Goal: Use online tool/utility: Use online tool/utility

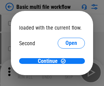
click at [66, 62] on span "Open" at bounding box center [72, 64] width 12 height 5
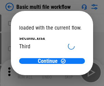
scroll to position [19, 0]
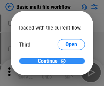
click at [50, 62] on span "Continue" at bounding box center [48, 61] width 20 height 5
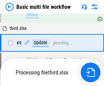
scroll to position [238, 0]
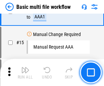
click at [25, 73] on img "button" at bounding box center [25, 70] width 8 height 8
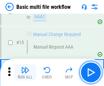
scroll to position [455, 0]
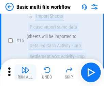
click at [25, 73] on img "button" at bounding box center [25, 70] width 8 height 8
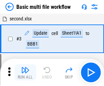
click at [25, 73] on img "button" at bounding box center [25, 70] width 8 height 8
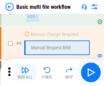
click at [25, 73] on img "button" at bounding box center [25, 70] width 8 height 8
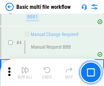
scroll to position [73, 0]
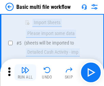
click at [25, 73] on img "button" at bounding box center [25, 70] width 8 height 8
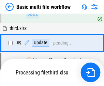
scroll to position [320, 0]
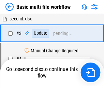
scroll to position [73, 0]
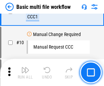
click at [25, 73] on img "button" at bounding box center [25, 70] width 8 height 8
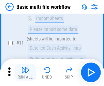
click at [25, 73] on img "button" at bounding box center [25, 70] width 8 height 8
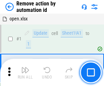
scroll to position [25, 0]
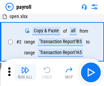
click at [25, 73] on img "button" at bounding box center [25, 70] width 8 height 8
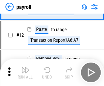
scroll to position [50, 0]
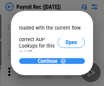
click at [50, 61] on span "Continue" at bounding box center [48, 61] width 20 height 5
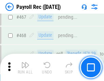
scroll to position [3642, 0]
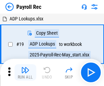
click at [25, 73] on img "button" at bounding box center [25, 70] width 8 height 8
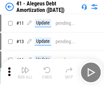
click at [25, 73] on img "button" at bounding box center [25, 70] width 8 height 8
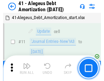
scroll to position [84, 0]
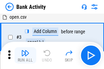
click at [25, 56] on img "button" at bounding box center [25, 53] width 8 height 8
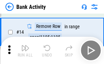
scroll to position [154, 0]
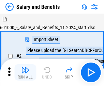
click at [25, 68] on img "button" at bounding box center [25, 70] width 8 height 8
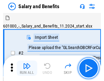
scroll to position [9, 0]
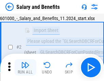
click at [25, 68] on img "button" at bounding box center [25, 65] width 8 height 8
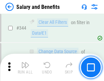
scroll to position [3200, 0]
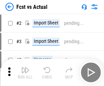
click at [25, 68] on img "button" at bounding box center [25, 70] width 8 height 8
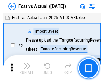
scroll to position [9, 0]
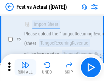
click at [25, 68] on img "button" at bounding box center [25, 65] width 8 height 8
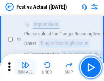
scroll to position [64, 0]
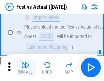
click at [25, 68] on img "button" at bounding box center [25, 65] width 8 height 8
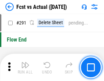
scroll to position [3234, 0]
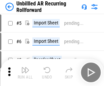
click at [25, 68] on img "button" at bounding box center [25, 70] width 8 height 8
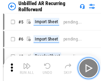
scroll to position [15, 0]
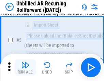
click at [25, 68] on img "button" at bounding box center [25, 65] width 8 height 8
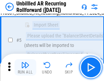
scroll to position [64, 0]
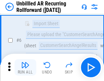
click at [25, 68] on img "button" at bounding box center [25, 65] width 8 height 8
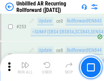
scroll to position [2321, 0]
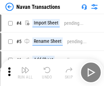
click at [25, 68] on img "button" at bounding box center [25, 70] width 8 height 8
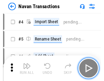
scroll to position [11, 0]
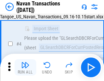
click at [25, 68] on img "button" at bounding box center [25, 65] width 8 height 8
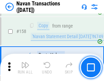
scroll to position [2216, 0]
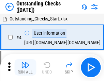
click at [25, 68] on img "button" at bounding box center [25, 65] width 8 height 8
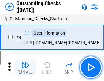
scroll to position [29, 0]
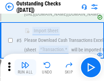
click at [25, 68] on img "button" at bounding box center [25, 65] width 8 height 8
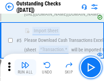
scroll to position [71, 0]
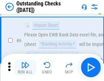
click at [25, 68] on img "button" at bounding box center [25, 65] width 8 height 8
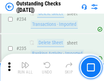
scroll to position [2075, 0]
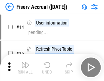
click at [25, 68] on img "button" at bounding box center [25, 65] width 8 height 8
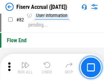
scroll to position [898, 0]
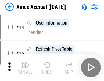
click at [25, 68] on img "button" at bounding box center [25, 65] width 8 height 8
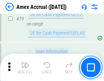
scroll to position [887, 0]
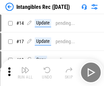
click at [25, 73] on img "button" at bounding box center [25, 70] width 8 height 8
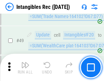
scroll to position [266, 0]
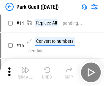
click at [25, 68] on img "button" at bounding box center [25, 70] width 8 height 8
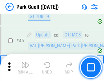
scroll to position [855, 0]
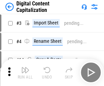
click at [25, 68] on img "button" at bounding box center [25, 70] width 8 height 8
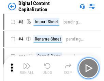
scroll to position [15, 0]
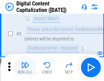
click at [25, 68] on img "button" at bounding box center [25, 65] width 8 height 8
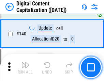
scroll to position [720, 0]
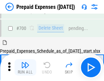
click at [25, 68] on img "button" at bounding box center [25, 65] width 8 height 8
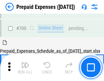
scroll to position [1839, 0]
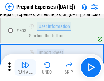
click at [25, 68] on img "button" at bounding box center [25, 65] width 8 height 8
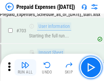
scroll to position [1879, 0]
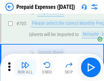
click at [25, 68] on img "button" at bounding box center [25, 65] width 8 height 8
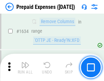
scroll to position [6654, 0]
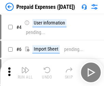
click at [25, 73] on img "button" at bounding box center [25, 70] width 8 height 8
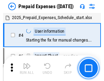
scroll to position [30, 0]
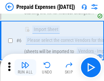
click at [25, 68] on img "button" at bounding box center [25, 65] width 8 height 8
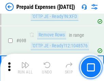
scroll to position [2380, 0]
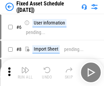
click at [25, 73] on img "button" at bounding box center [25, 70] width 8 height 8
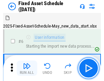
scroll to position [37, 0]
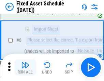
click at [25, 68] on img "button" at bounding box center [25, 65] width 8 height 8
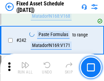
scroll to position [2117, 0]
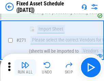
click at [25, 68] on img "button" at bounding box center [25, 65] width 8 height 8
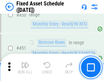
scroll to position [3055, 0]
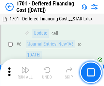
scroll to position [82, 0]
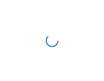
scroll to position [1, 0]
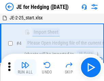
click at [25, 68] on img "button" at bounding box center [25, 65] width 8 height 8
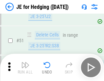
scroll to position [443, 0]
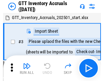
scroll to position [1, 0]
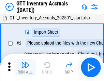
click at [25, 68] on img "button" at bounding box center [25, 65] width 8 height 8
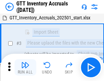
click at [25, 68] on img "button" at bounding box center [25, 65] width 8 height 8
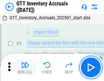
scroll to position [44, 0]
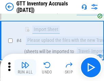
click at [25, 68] on img "button" at bounding box center [25, 65] width 8 height 8
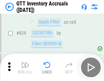
scroll to position [5187, 0]
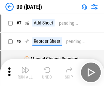
click at [25, 73] on img "button" at bounding box center [25, 70] width 8 height 8
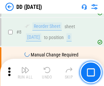
scroll to position [66, 0]
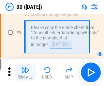
click at [25, 73] on img "button" at bounding box center [25, 70] width 8 height 8
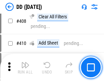
scroll to position [3058, 0]
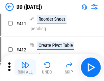
click at [25, 68] on img "button" at bounding box center [25, 65] width 8 height 8
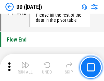
scroll to position [3271, 0]
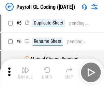
click at [25, 73] on img "button" at bounding box center [25, 70] width 8 height 8
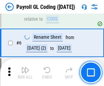
scroll to position [82, 0]
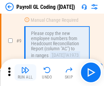
click at [25, 73] on img "button" at bounding box center [25, 70] width 8 height 8
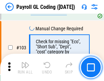
scroll to position [1603, 0]
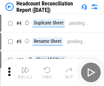
click at [25, 73] on img "button" at bounding box center [25, 70] width 8 height 8
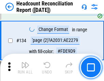
scroll to position [822, 0]
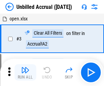
click at [25, 73] on img "button" at bounding box center [25, 70] width 8 height 8
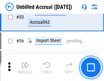
scroll to position [714, 0]
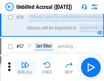
click at [25, 68] on img "button" at bounding box center [25, 65] width 8 height 8
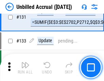
scroll to position [2036, 0]
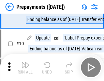
scroll to position [43, 0]
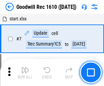
scroll to position [117, 0]
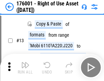
scroll to position [44, 0]
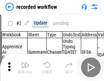
click at [25, 68] on img "button" at bounding box center [25, 65] width 8 height 8
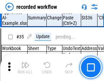
scroll to position [2136, 0]
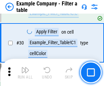
scroll to position [625, 0]
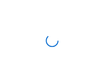
scroll to position [11, 0]
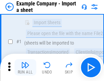
click at [25, 68] on img "button" at bounding box center [25, 65] width 8 height 8
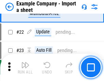
scroll to position [151, 0]
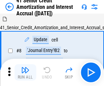
click at [25, 68] on img "button" at bounding box center [25, 70] width 8 height 8
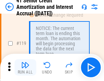
click at [25, 68] on img "button" at bounding box center [25, 65] width 8 height 8
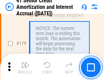
scroll to position [645, 0]
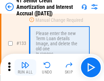
click at [25, 68] on img "button" at bounding box center [25, 65] width 8 height 8
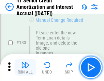
scroll to position [714, 0]
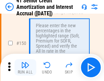
click at [25, 68] on img "button" at bounding box center [25, 65] width 8 height 8
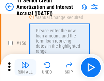
click at [25, 68] on img "button" at bounding box center [25, 65] width 8 height 8
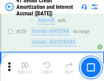
scroll to position [1531, 0]
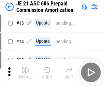
click at [25, 68] on img "button" at bounding box center [25, 70] width 8 height 8
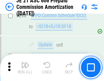
scroll to position [1258, 0]
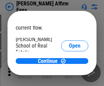
click at [69, 79] on span "Open" at bounding box center [75, 81] width 12 height 5
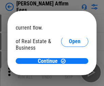
click at [69, 71] on span "Open" at bounding box center [75, 73] width 12 height 5
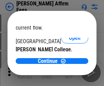
click at [69, 64] on span "Open" at bounding box center [75, 66] width 12 height 5
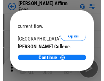
scroll to position [107, 0]
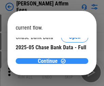
click at [50, 61] on span "Continue" at bounding box center [48, 61] width 20 height 5
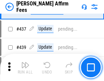
scroll to position [1572, 0]
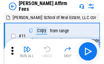
scroll to position [7, 0]
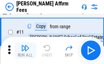
click at [25, 51] on img "button" at bounding box center [25, 48] width 8 height 8
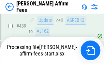
scroll to position [1792, 0]
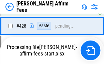
scroll to position [1551, 0]
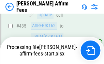
scroll to position [1792, 0]
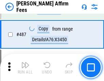
scroll to position [1784, 0]
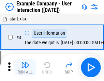
click at [25, 68] on img "button" at bounding box center [25, 65] width 8 height 8
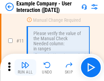
click at [25, 68] on img "button" at bounding box center [25, 65] width 8 height 8
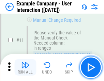
scroll to position [148, 0]
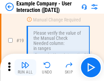
click at [25, 68] on img "button" at bounding box center [25, 65] width 8 height 8
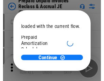
scroll to position [41, 0]
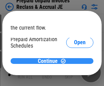
click at [50, 61] on span "Continue" at bounding box center [48, 61] width 20 height 5
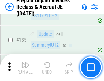
scroll to position [886, 0]
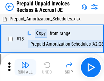
click at [25, 68] on img "button" at bounding box center [25, 65] width 8 height 8
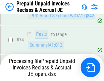
scroll to position [523, 0]
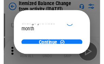
scroll to position [50, 0]
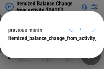
click at [50, 50] on span "Continue" at bounding box center [48, 52] width 20 height 5
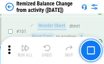
scroll to position [1143, 0]
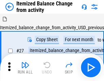
scroll to position [11, 0]
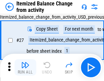
click at [25, 68] on img "button" at bounding box center [25, 65] width 8 height 8
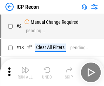
scroll to position [3, 0]
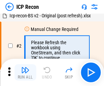
click at [25, 73] on img "button" at bounding box center [25, 70] width 8 height 8
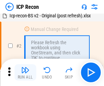
click at [25, 73] on img "button" at bounding box center [25, 70] width 8 height 8
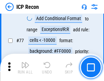
scroll to position [614, 0]
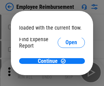
click at [66, 79] on span "Open" at bounding box center [72, 81] width 12 height 5
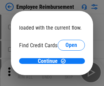
scroll to position [40, 0]
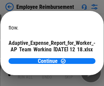
click at [76, 57] on span "Open" at bounding box center [82, 59] width 12 height 5
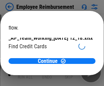
scroll to position [71, 0]
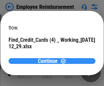
click at [50, 61] on span "Continue" at bounding box center [48, 61] width 20 height 5
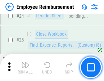
scroll to position [320, 0]
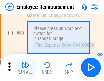
click at [25, 68] on img "button" at bounding box center [25, 65] width 8 height 8
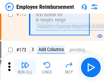
click at [25, 68] on img "button" at bounding box center [25, 65] width 8 height 8
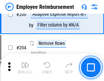
scroll to position [1729, 0]
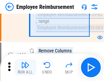
click at [25, 68] on img "button" at bounding box center [25, 65] width 8 height 8
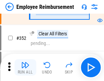
click at [25, 68] on img "button" at bounding box center [25, 65] width 8 height 8
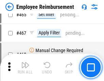
scroll to position [4178, 0]
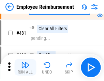
click at [25, 68] on img "button" at bounding box center [25, 65] width 8 height 8
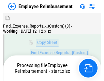
scroll to position [139, 0]
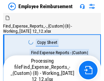
scroll to position [23, 0]
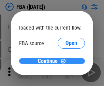
click at [50, 62] on span "Continue" at bounding box center [48, 61] width 20 height 5
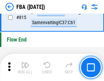
scroll to position [6118, 0]
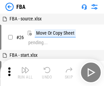
scroll to position [7, 0]
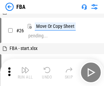
click at [25, 73] on img "button" at bounding box center [25, 70] width 8 height 8
